Goal: Task Accomplishment & Management: Complete application form

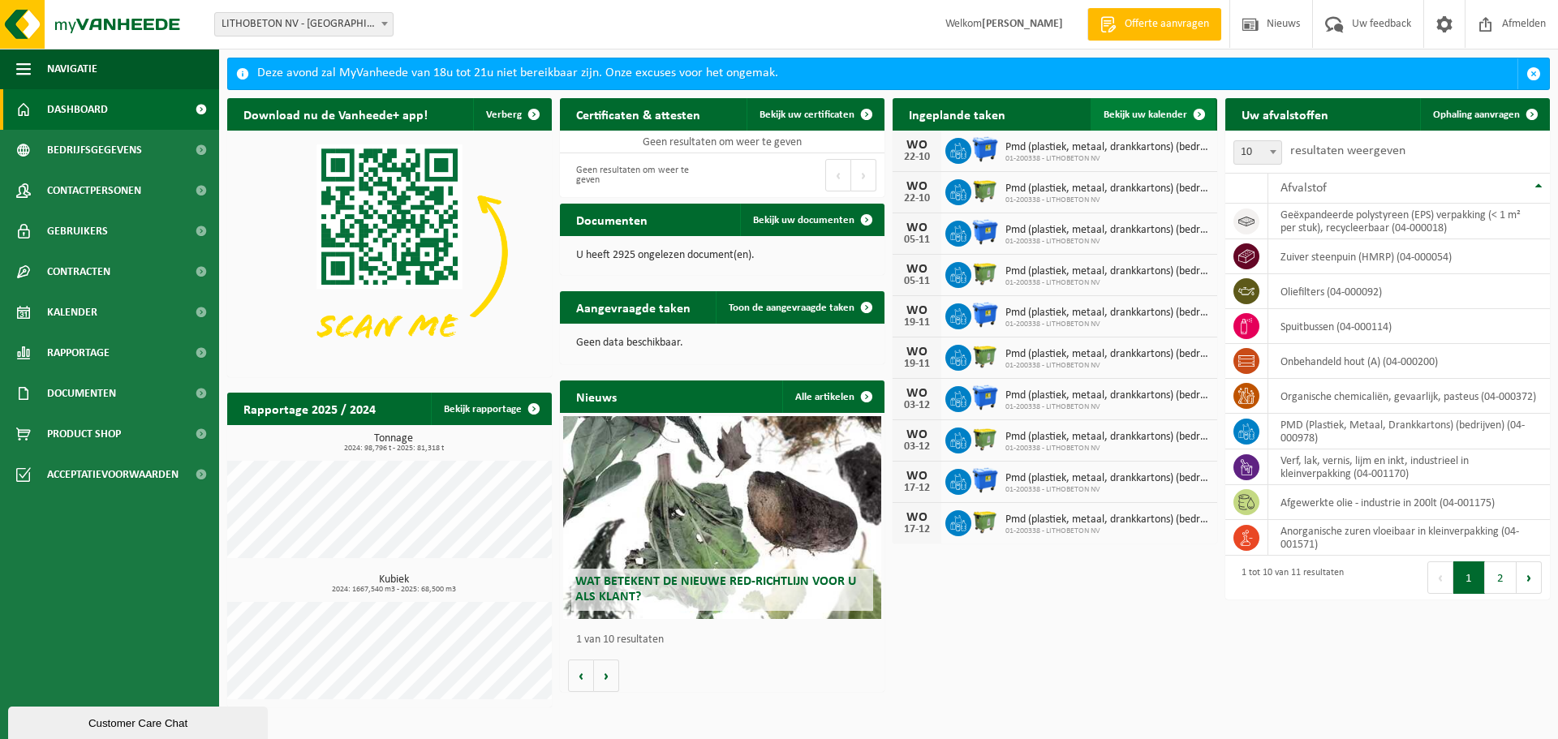
click at [1174, 110] on span "Bekijk uw kalender" at bounding box center [1146, 115] width 84 height 11
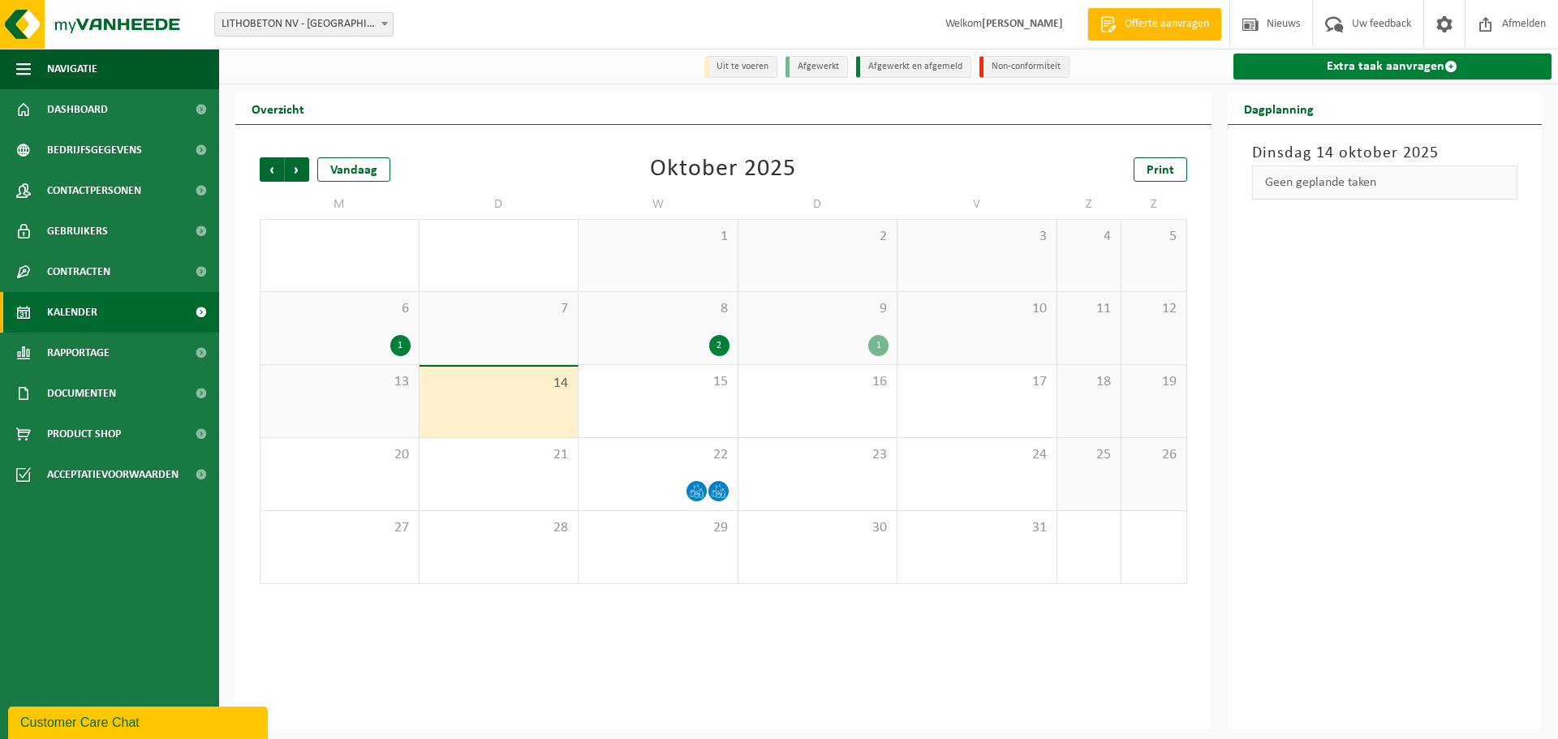
click at [1369, 73] on link "Extra taak aanvragen" at bounding box center [1393, 67] width 319 height 26
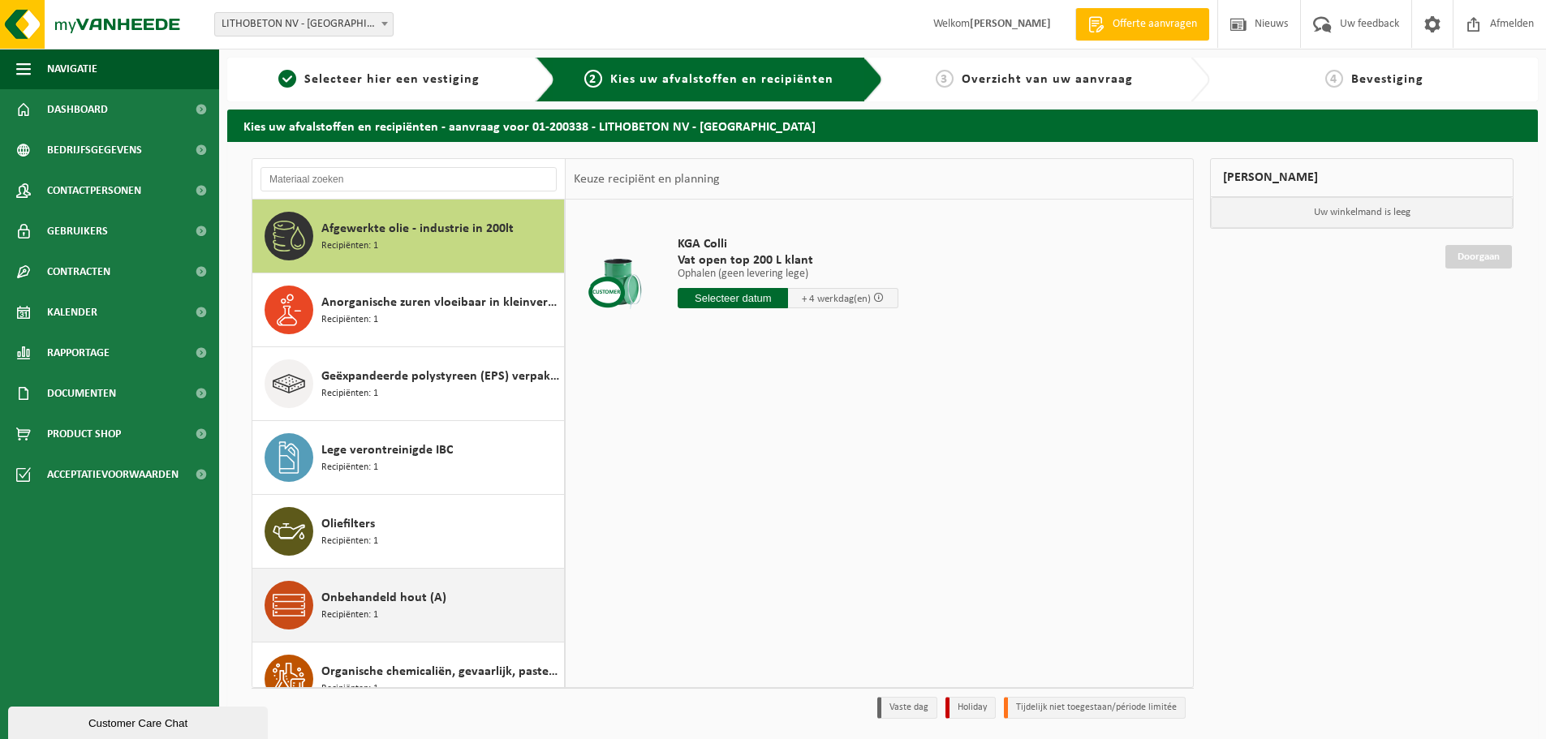
click at [440, 591] on span "Onbehandeld hout (A)" at bounding box center [383, 597] width 125 height 19
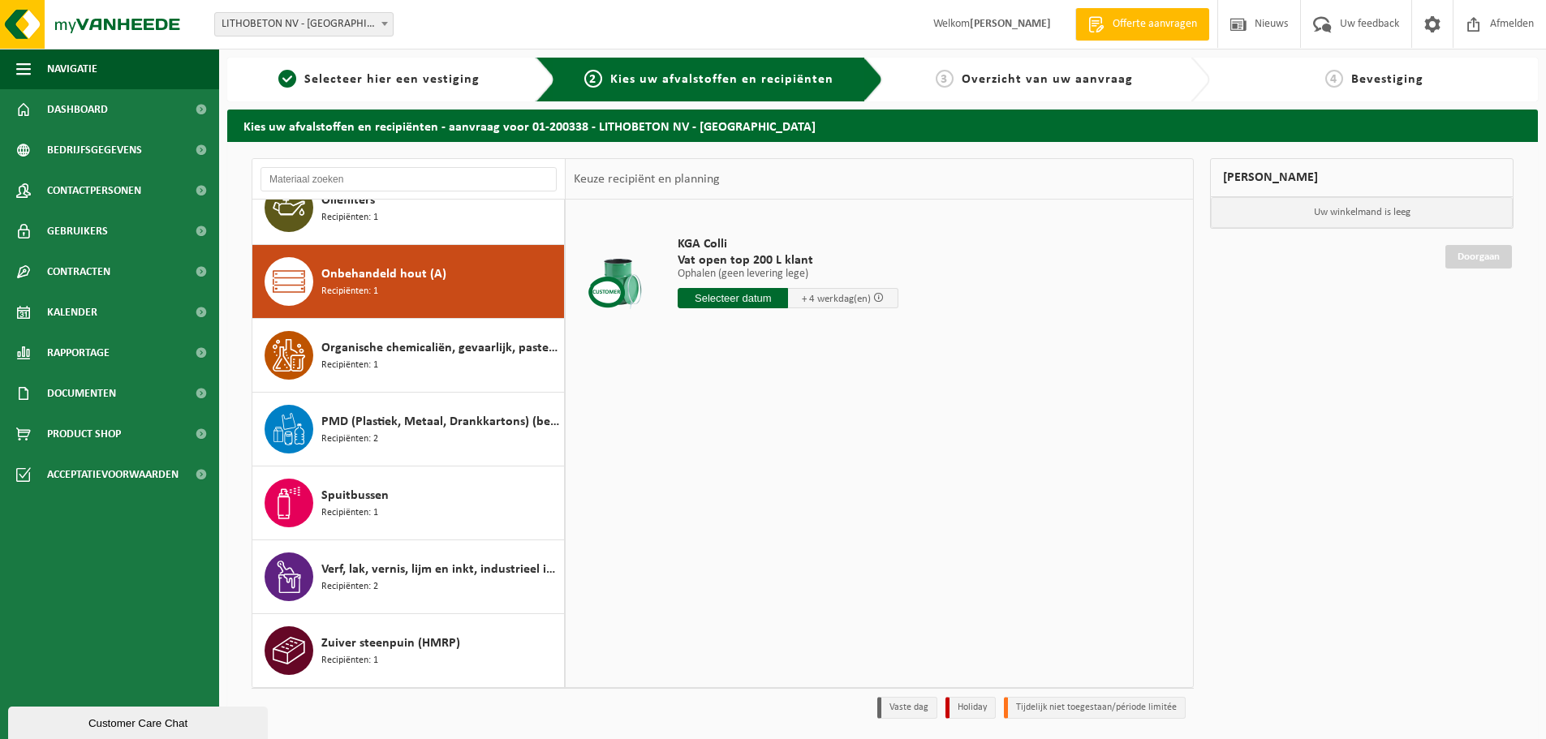
scroll to position [324, 0]
click at [719, 303] on input "text" at bounding box center [733, 298] width 110 height 20
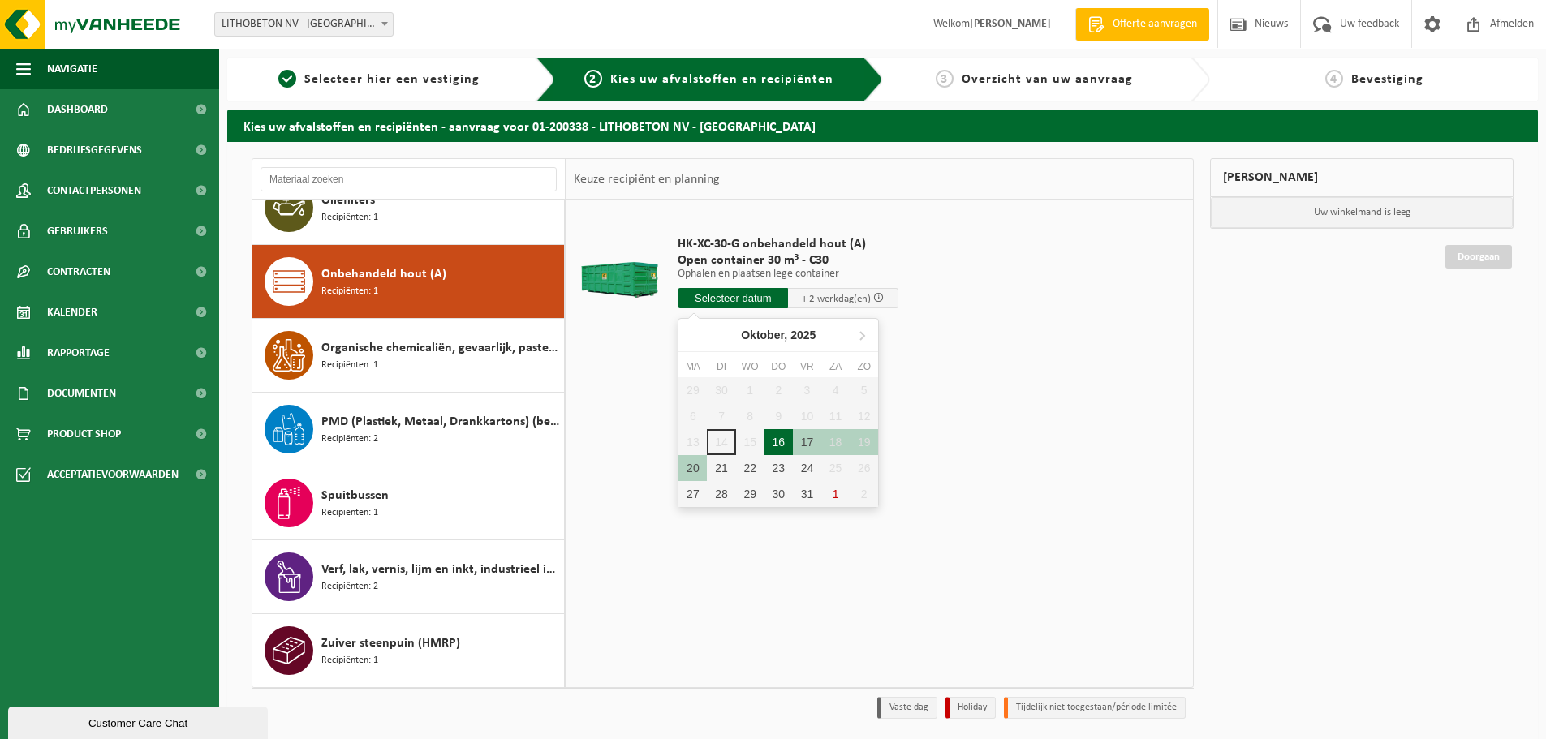
click at [772, 442] on div "16" at bounding box center [779, 442] width 28 height 26
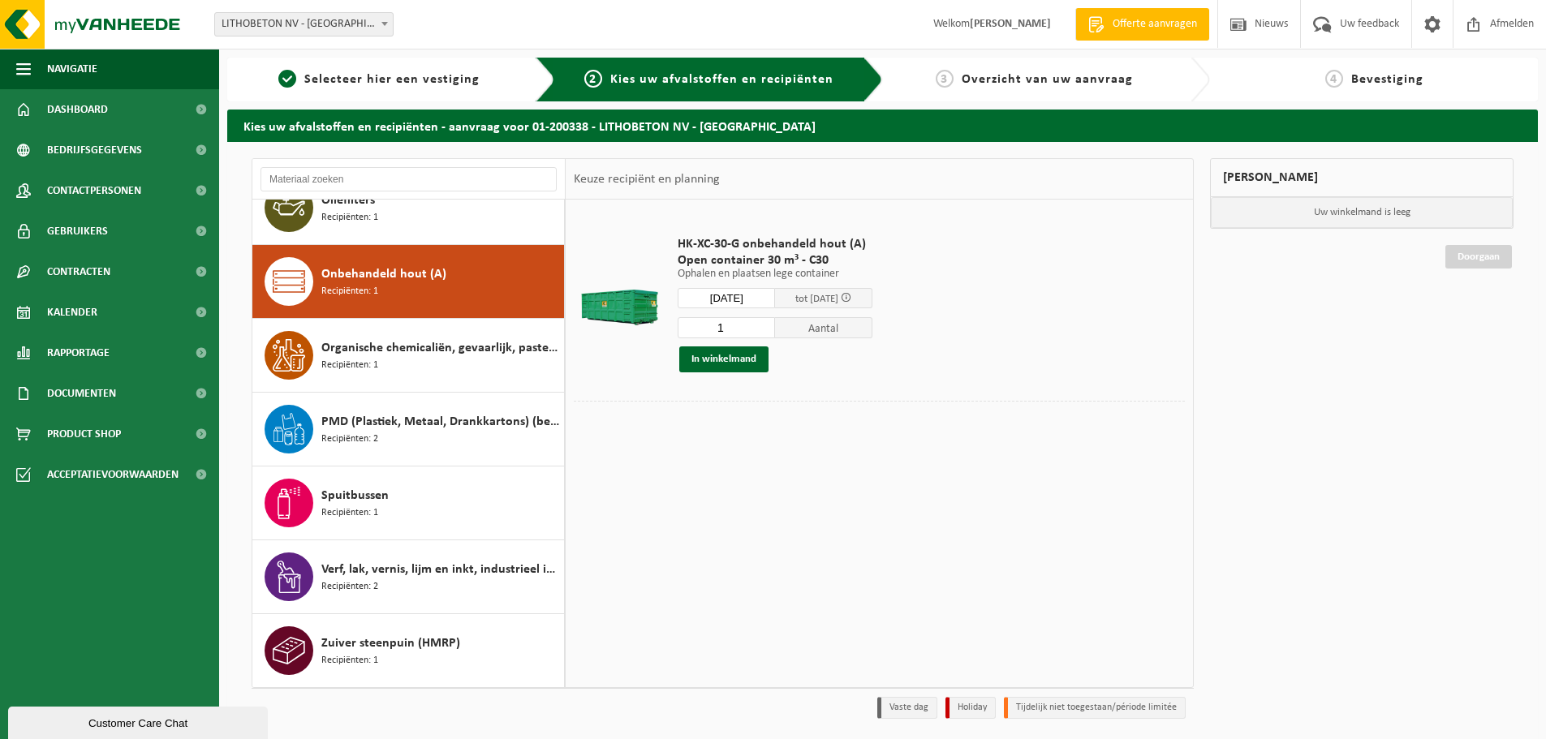
type input "Van 2025-10-16"
click at [738, 365] on button "In winkelmand" at bounding box center [723, 360] width 89 height 26
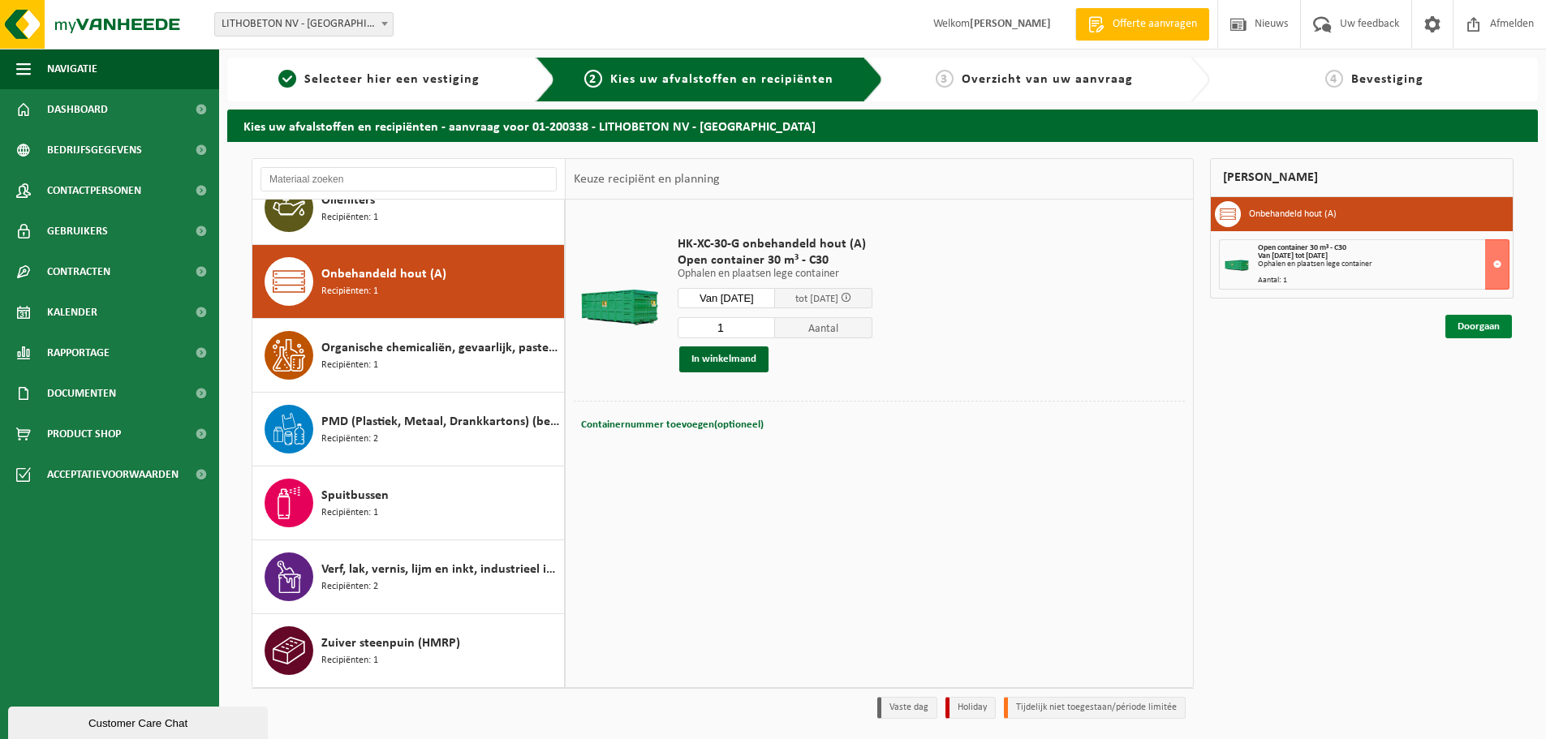
click at [1483, 333] on link "Doorgaan" at bounding box center [1478, 327] width 67 height 24
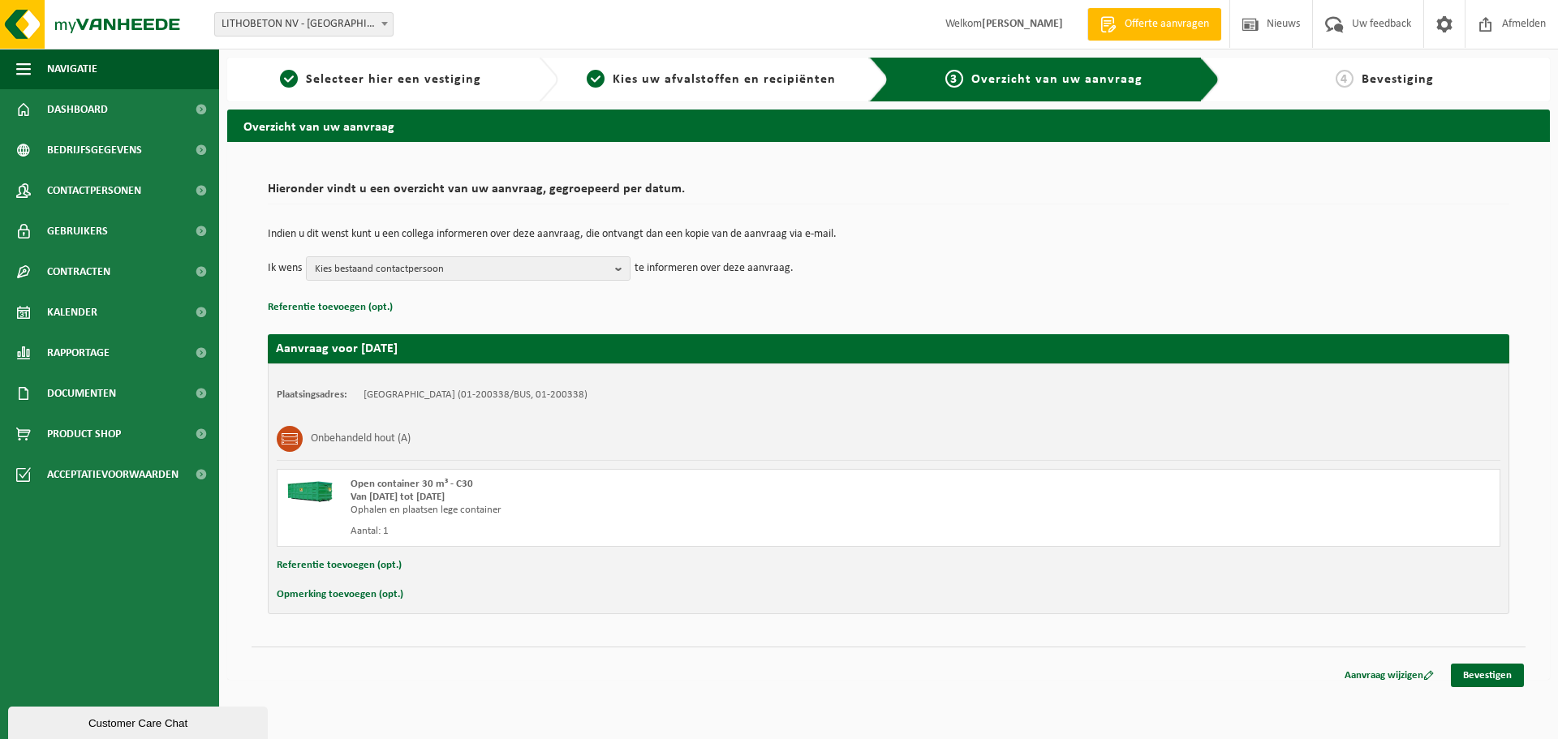
click at [377, 597] on button "Opmerking toevoegen (opt.)" at bounding box center [340, 594] width 127 height 21
click at [453, 601] on input "text" at bounding box center [920, 596] width 1128 height 24
type input "C"
type input "Kant Ijzerwegstraat, container t.h.v. hoek H12"
click at [1478, 678] on link "Bevestigen" at bounding box center [1487, 679] width 73 height 24
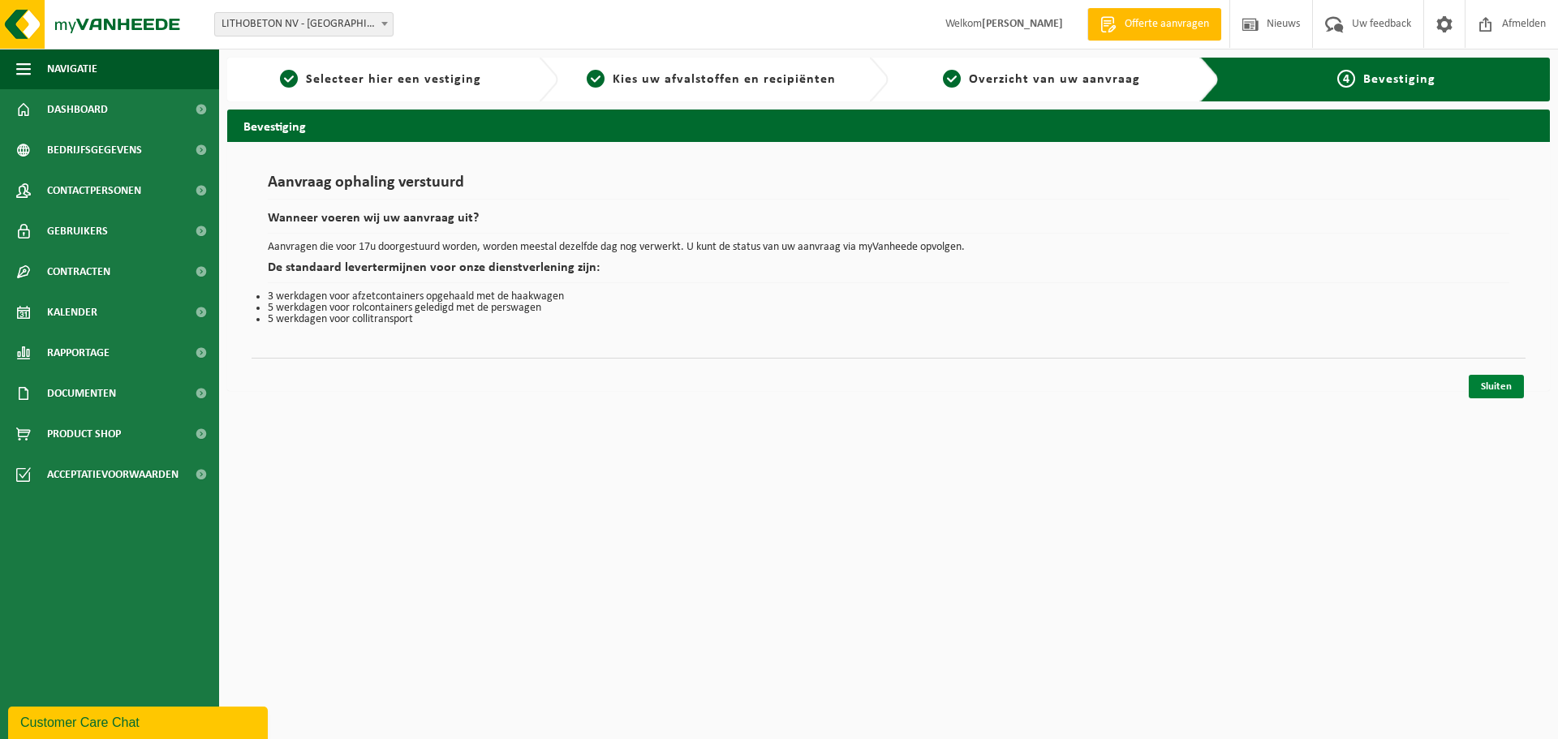
click at [1483, 392] on link "Sluiten" at bounding box center [1496, 387] width 55 height 24
